Goal: Task Accomplishment & Management: Use online tool/utility

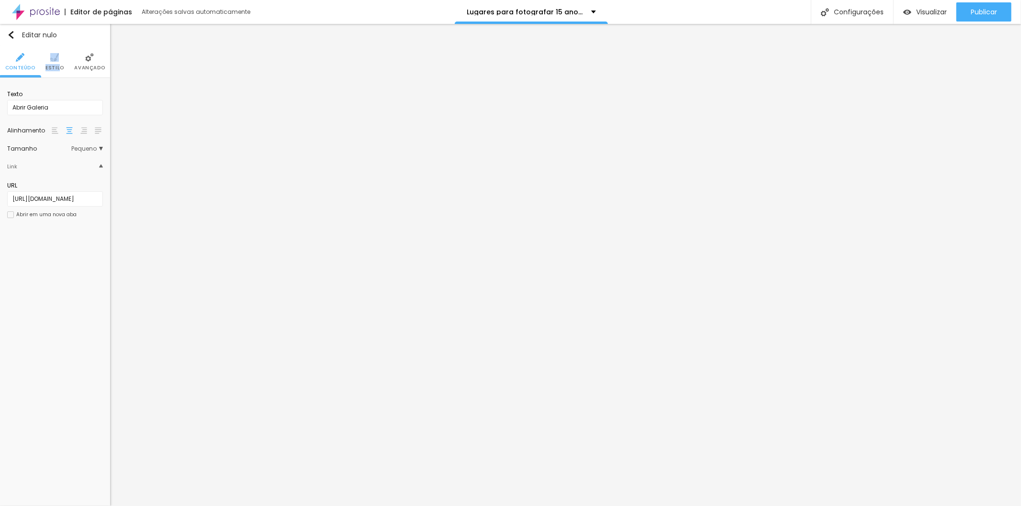
click at [58, 63] on li "Estilo" at bounding box center [54, 62] width 19 height 32
click at [99, 60] on li "Avançado" at bounding box center [89, 62] width 31 height 32
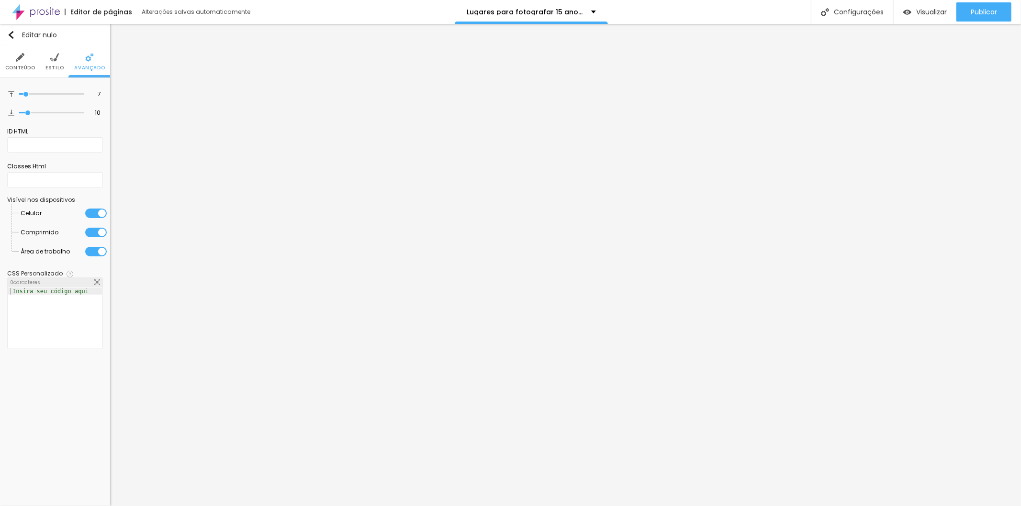
click at [26, 65] on font "Conteúdo" at bounding box center [20, 67] width 30 height 7
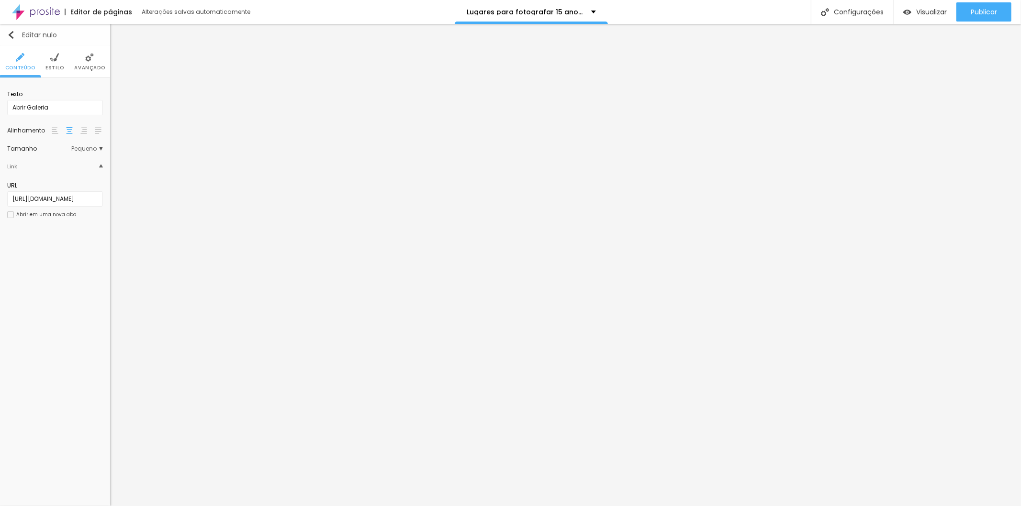
click at [13, 32] on img "button" at bounding box center [11, 35] width 8 height 8
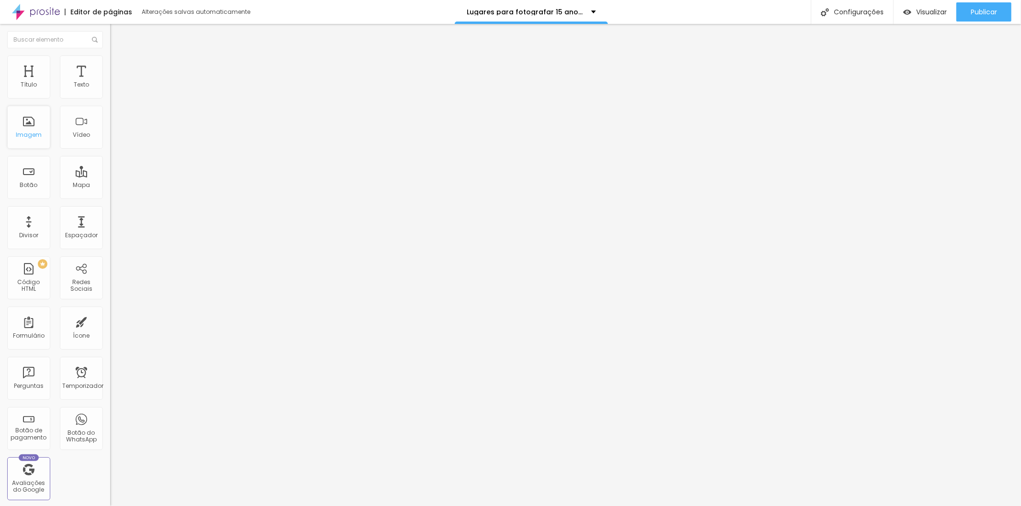
click at [34, 130] on div "Imagem" at bounding box center [28, 127] width 43 height 43
click at [25, 176] on div "Botão" at bounding box center [28, 177] width 43 height 43
click at [26, 187] on font "Botão" at bounding box center [29, 185] width 18 height 8
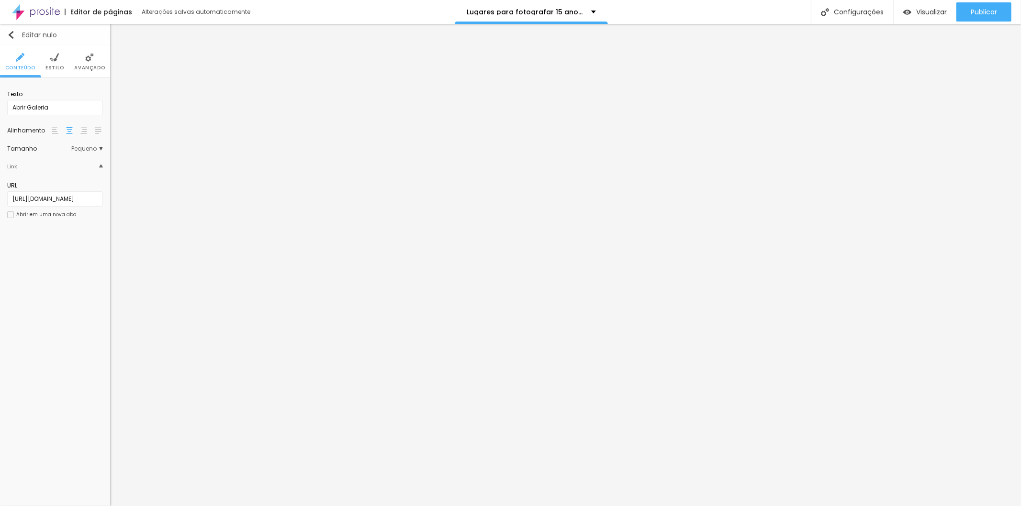
click at [12, 37] on img "button" at bounding box center [11, 35] width 8 height 8
click at [54, 63] on li "Estilo" at bounding box center [54, 62] width 19 height 32
click at [84, 65] on font "Avançado" at bounding box center [89, 67] width 31 height 7
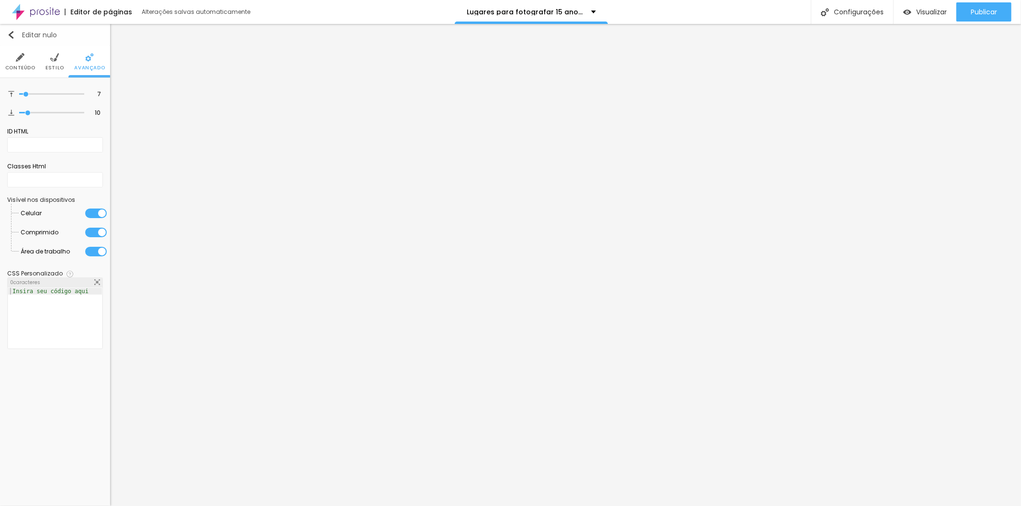
click at [10, 34] on img "button" at bounding box center [11, 35] width 8 height 8
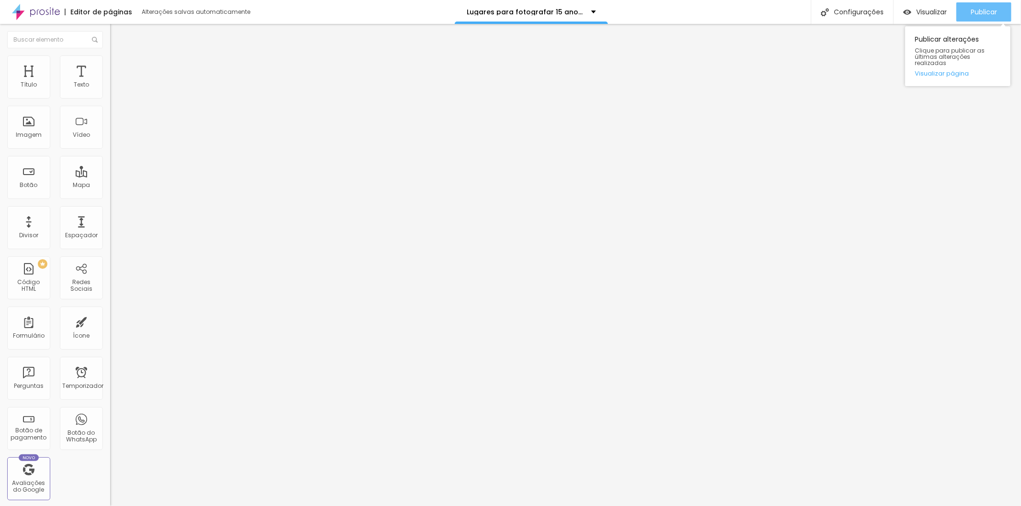
click at [979, 9] on font "Publicar" at bounding box center [984, 12] width 26 height 10
click at [926, 11] on font "Visualizar" at bounding box center [931, 12] width 31 height 10
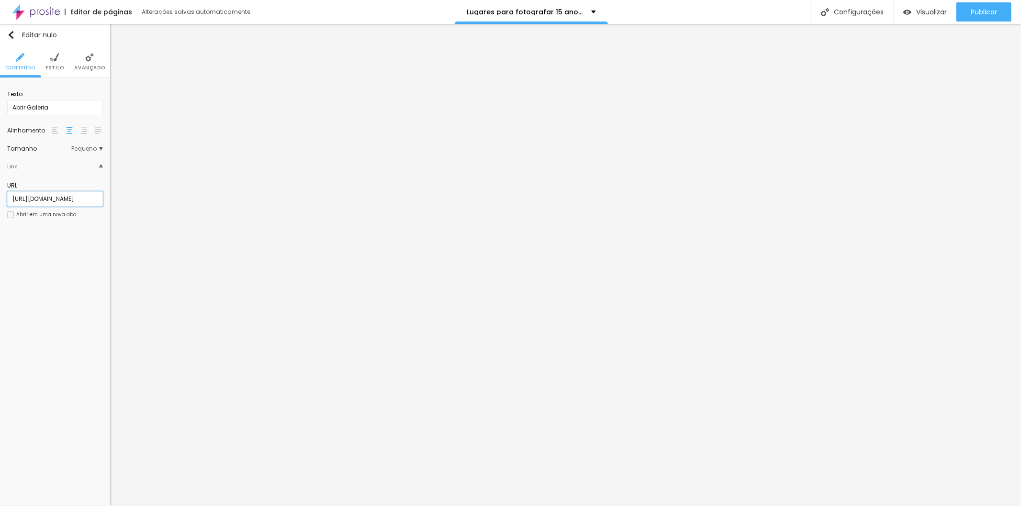
click at [85, 197] on input "[URL][DOMAIN_NAME]" at bounding box center [55, 198] width 96 height 15
paste input "pt-BR/s/[PERSON_NAME]-e-italo-site?folder_id=none"
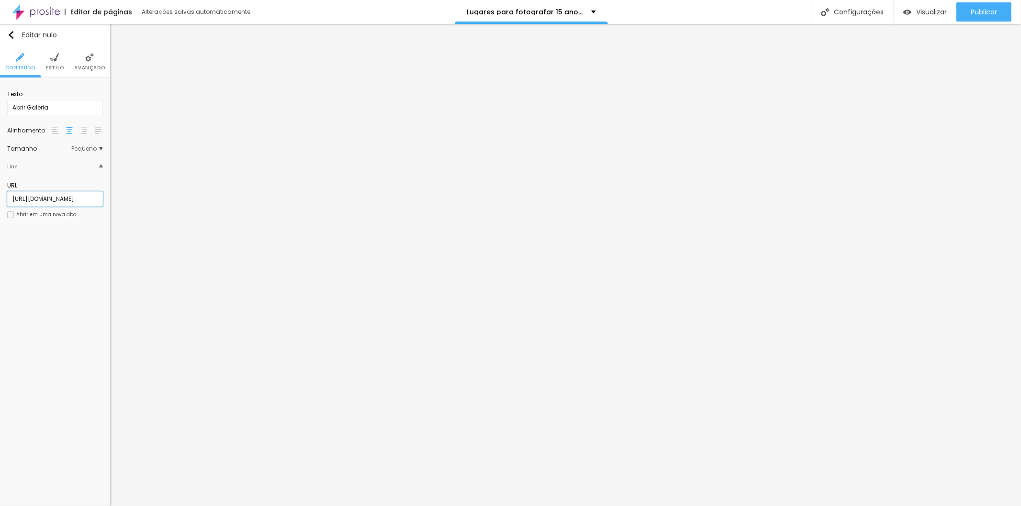
type input "[URL][DOMAIN_NAME]"
click at [11, 214] on div at bounding box center [10, 215] width 7 height 7
click at [981, 12] on font "Publicar" at bounding box center [984, 12] width 26 height 10
click at [78, 198] on input "[URL][DOMAIN_NAME]" at bounding box center [55, 198] width 96 height 15
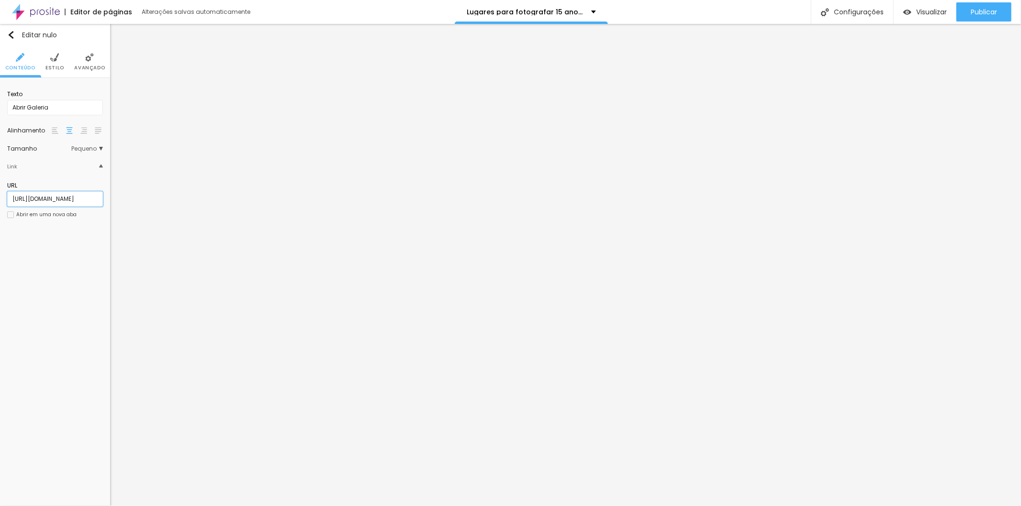
click at [78, 198] on input "[URL][DOMAIN_NAME]" at bounding box center [55, 198] width 96 height 15
paste input "pt-BR/s/[PERSON_NAME]-e-italo-site?folder_id=130915"
type input "[URL][DOMAIN_NAME]"
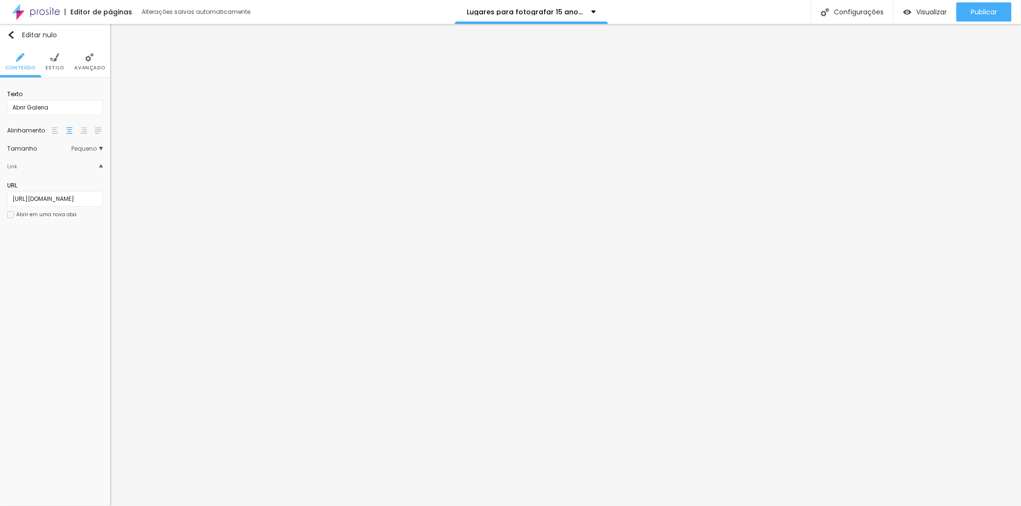
click at [10, 216] on div at bounding box center [10, 215] width 7 height 7
click at [11, 213] on div at bounding box center [10, 215] width 7 height 7
click at [984, 10] on font "Publicar" at bounding box center [984, 12] width 26 height 10
click at [921, 9] on font "Visualizar" at bounding box center [931, 12] width 31 height 10
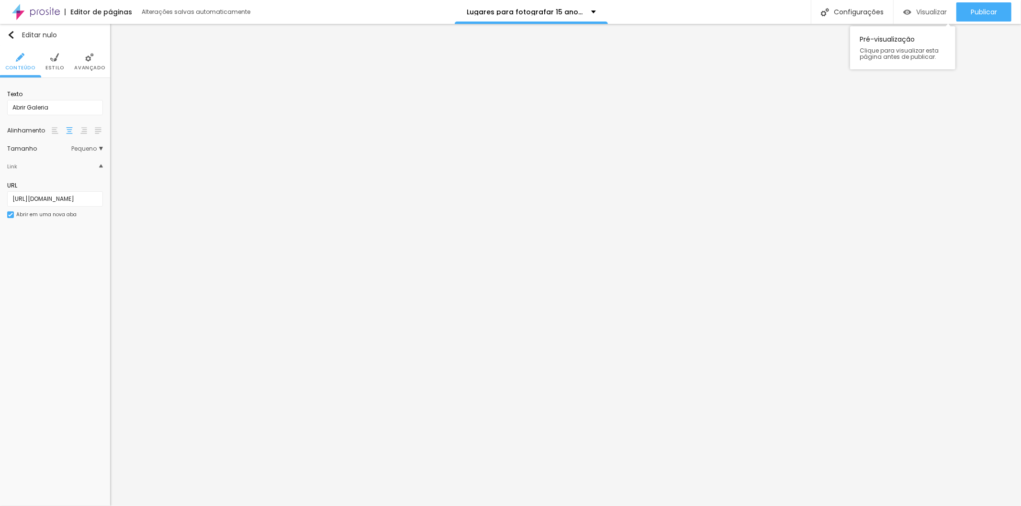
click at [920, 10] on font "Visualizar" at bounding box center [931, 12] width 31 height 10
click at [69, 198] on input "[URL][DOMAIN_NAME]" at bounding box center [55, 198] width 96 height 15
paste input "7"
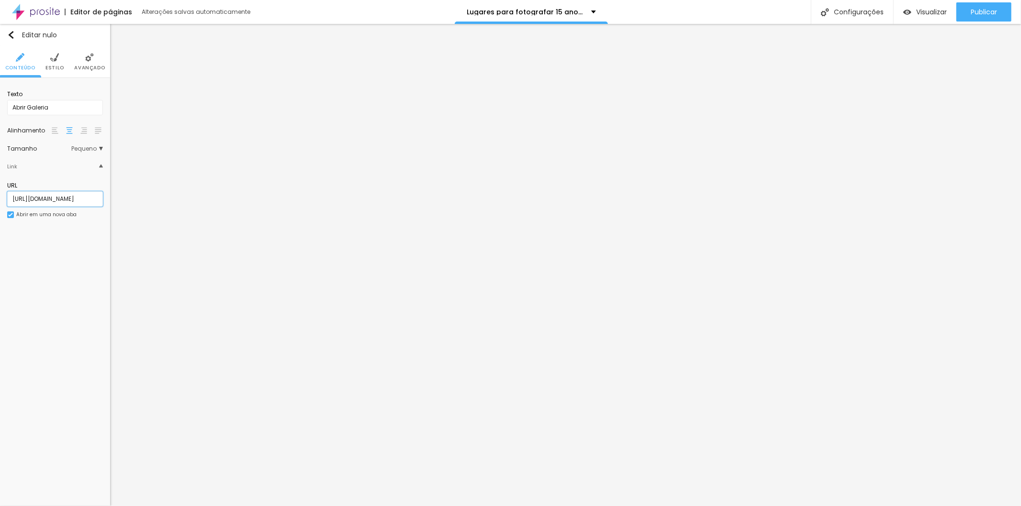
scroll to position [0, 177]
type input "[URL][DOMAIN_NAME]"
click at [980, 7] on font "Publicar" at bounding box center [984, 12] width 26 height 10
click at [920, 10] on font "Visualizar" at bounding box center [931, 12] width 31 height 10
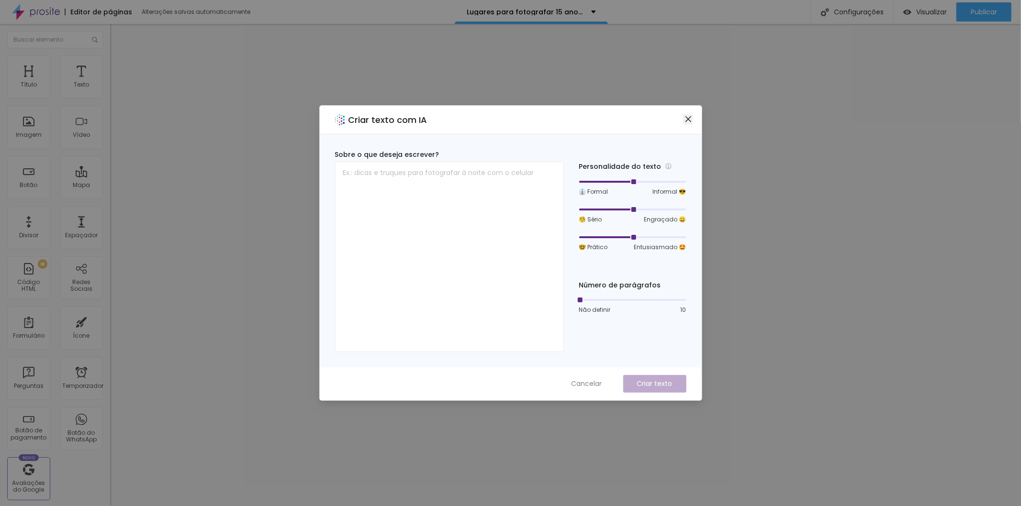
click at [690, 117] on icon "fechar" at bounding box center [688, 119] width 6 height 6
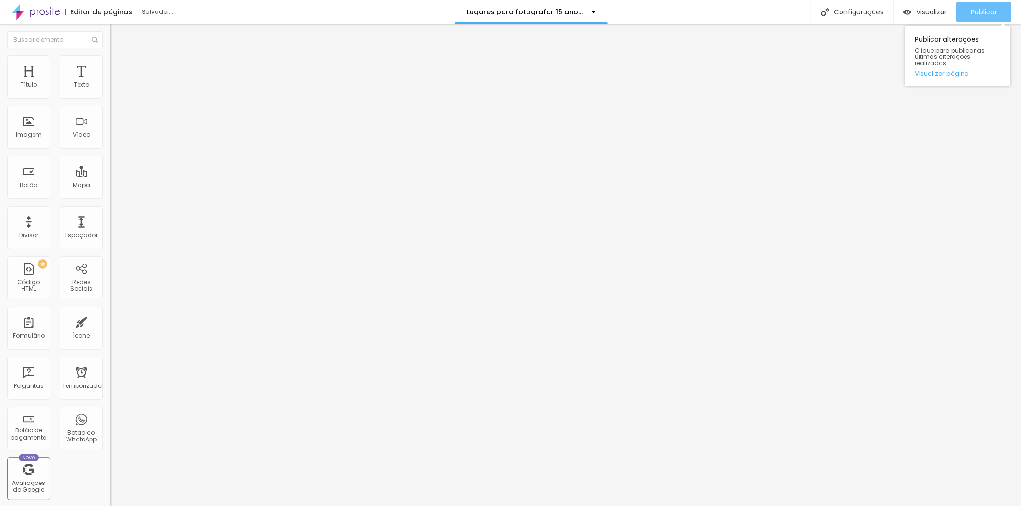
click at [982, 8] on font "Publicar" at bounding box center [984, 12] width 26 height 10
